Goal: Use online tool/utility

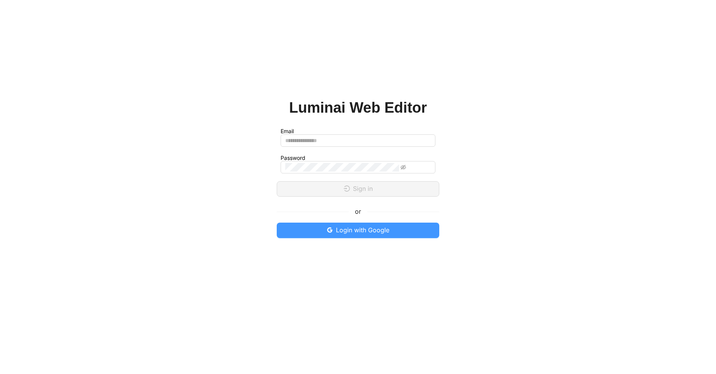
click at [357, 230] on span "Login with Google" at bounding box center [362, 230] width 53 height 10
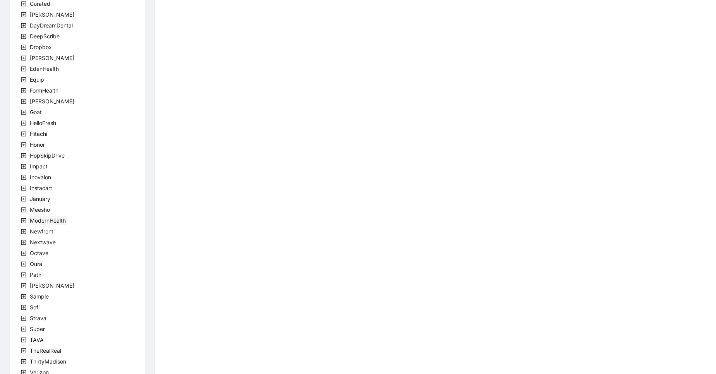
scroll to position [128, 0]
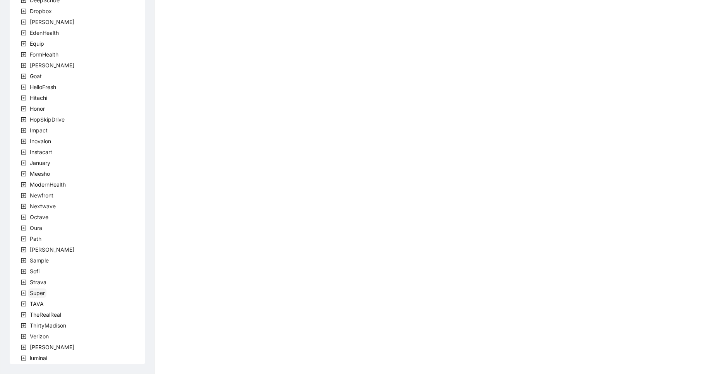
click at [43, 293] on span "Super" at bounding box center [37, 292] width 15 height 7
click at [48, 304] on span "team" at bounding box center [45, 303] width 13 height 7
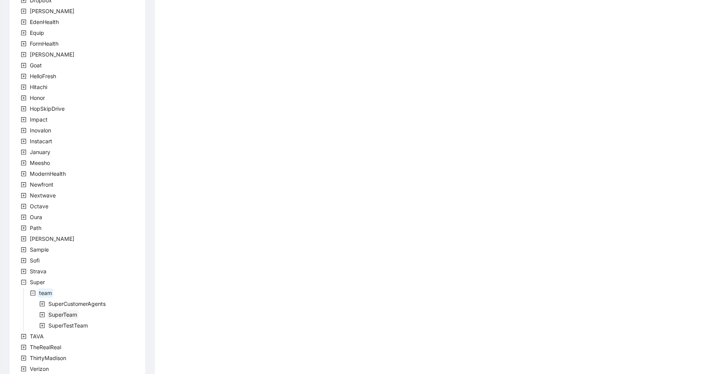
click at [60, 317] on span "SuperTeam" at bounding box center [62, 314] width 29 height 7
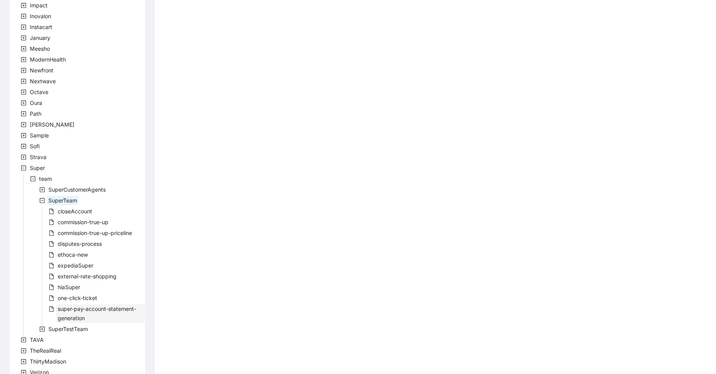
scroll to position [278, 0]
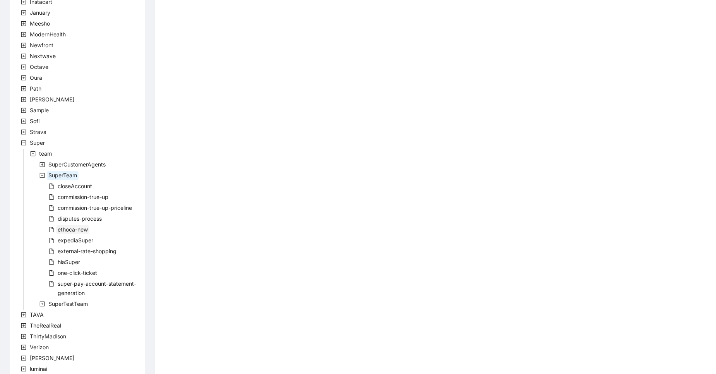
click at [86, 228] on span "ethoca-new" at bounding box center [73, 229] width 30 height 7
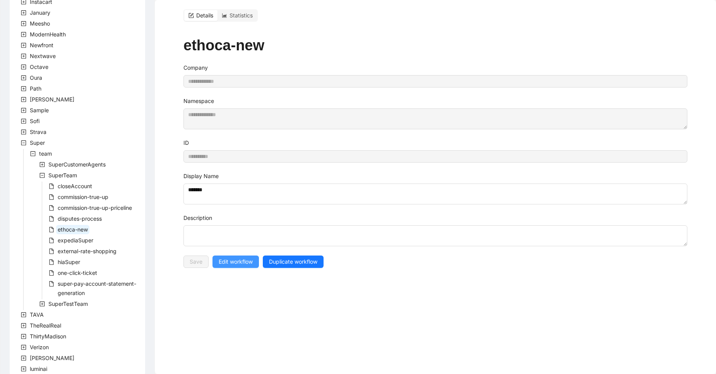
click at [252, 262] on span "Edit workflow" at bounding box center [236, 261] width 34 height 9
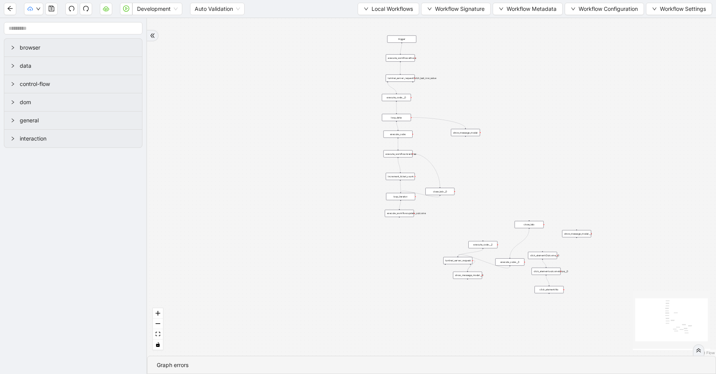
drag, startPoint x: 346, startPoint y: 79, endPoint x: 328, endPoint y: 137, distance: 61.0
click at [328, 137] on div "trigger execute_workflow:ethoca execute_workflow:braintree click_element:Outcom…" at bounding box center [431, 186] width 569 height 337
